Goal: Navigation & Orientation: Find specific page/section

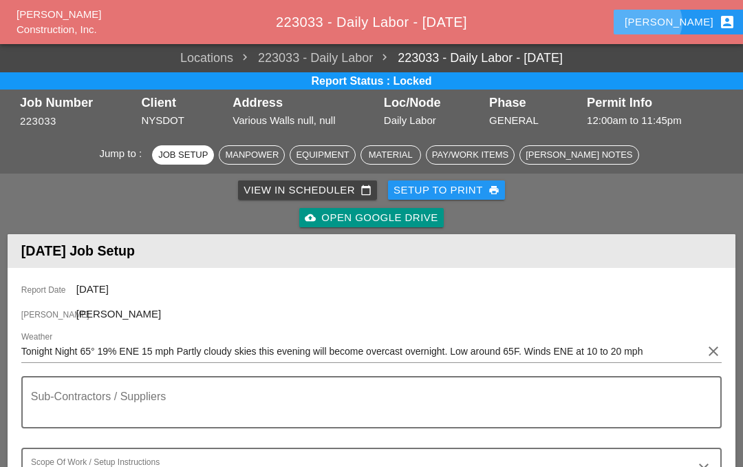
click at [685, 13] on button "Luca account_box" at bounding box center [680, 22] width 133 height 25
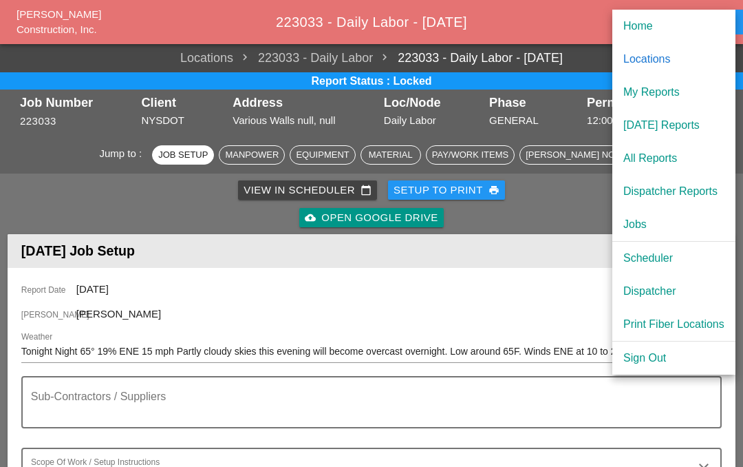
click at [666, 260] on div "Scheduler" at bounding box center [674, 258] width 101 height 17
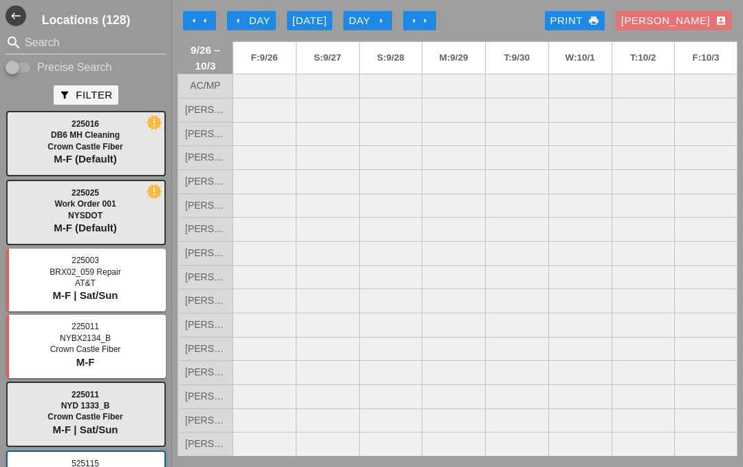
click at [25, 10] on icon "west" at bounding box center [16, 16] width 21 height 21
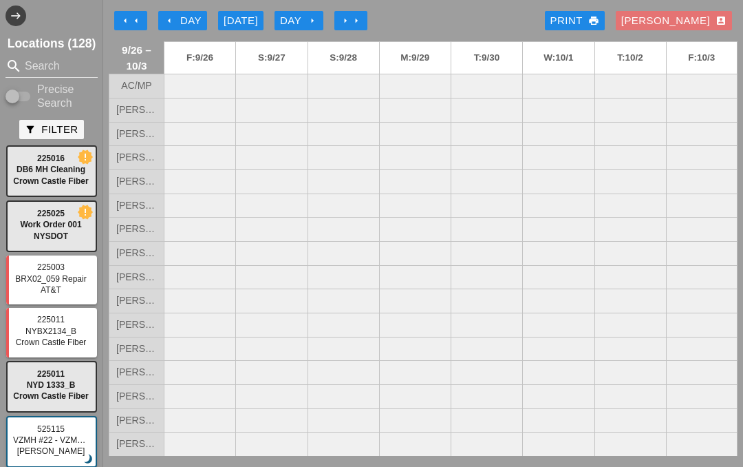
click at [24, 13] on icon "east" at bounding box center [16, 16] width 21 height 21
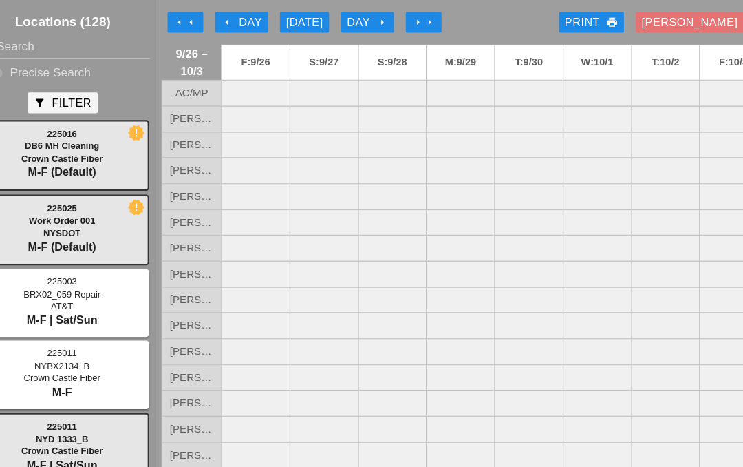
click at [363, 102] on div at bounding box center [390, 110] width 63 height 24
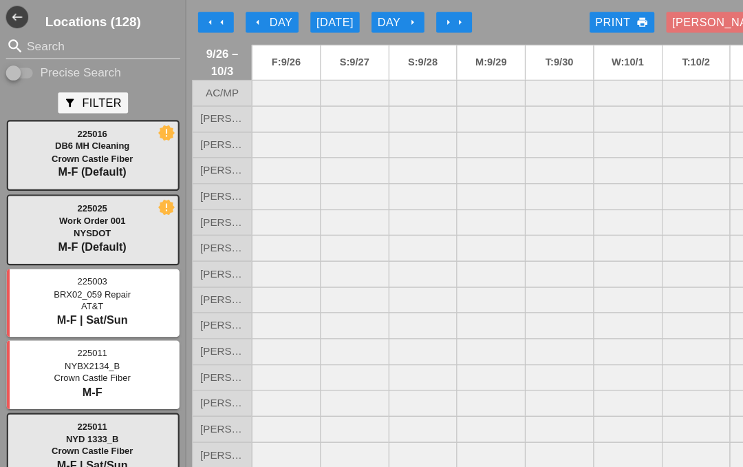
click at [262, 13] on div "arrow_left Day" at bounding box center [252, 21] width 38 height 16
click at [204, 20] on icon "arrow_left" at bounding box center [205, 20] width 11 height 11
